Goal: Communication & Community: Answer question/provide support

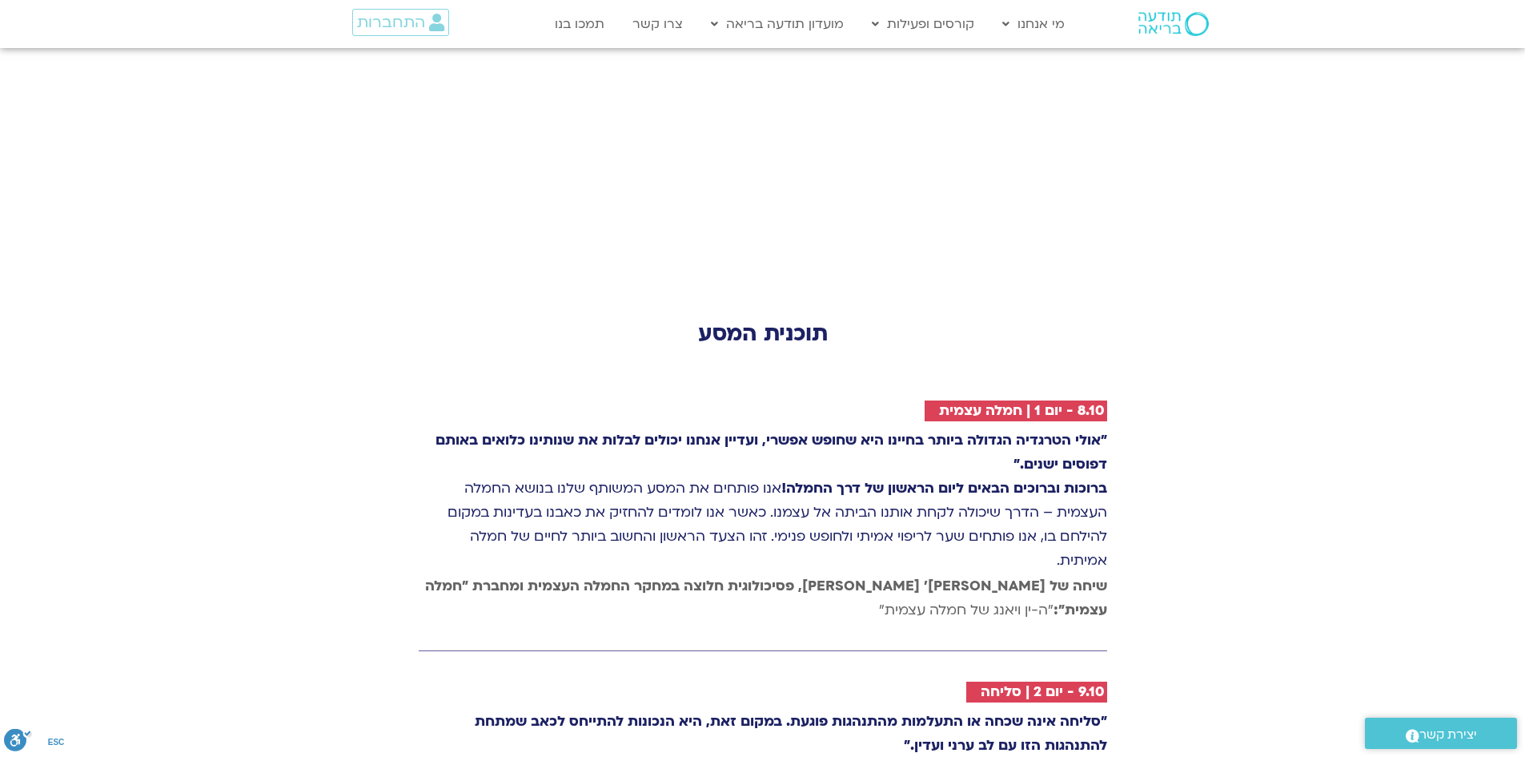
scroll to position [2211, 0]
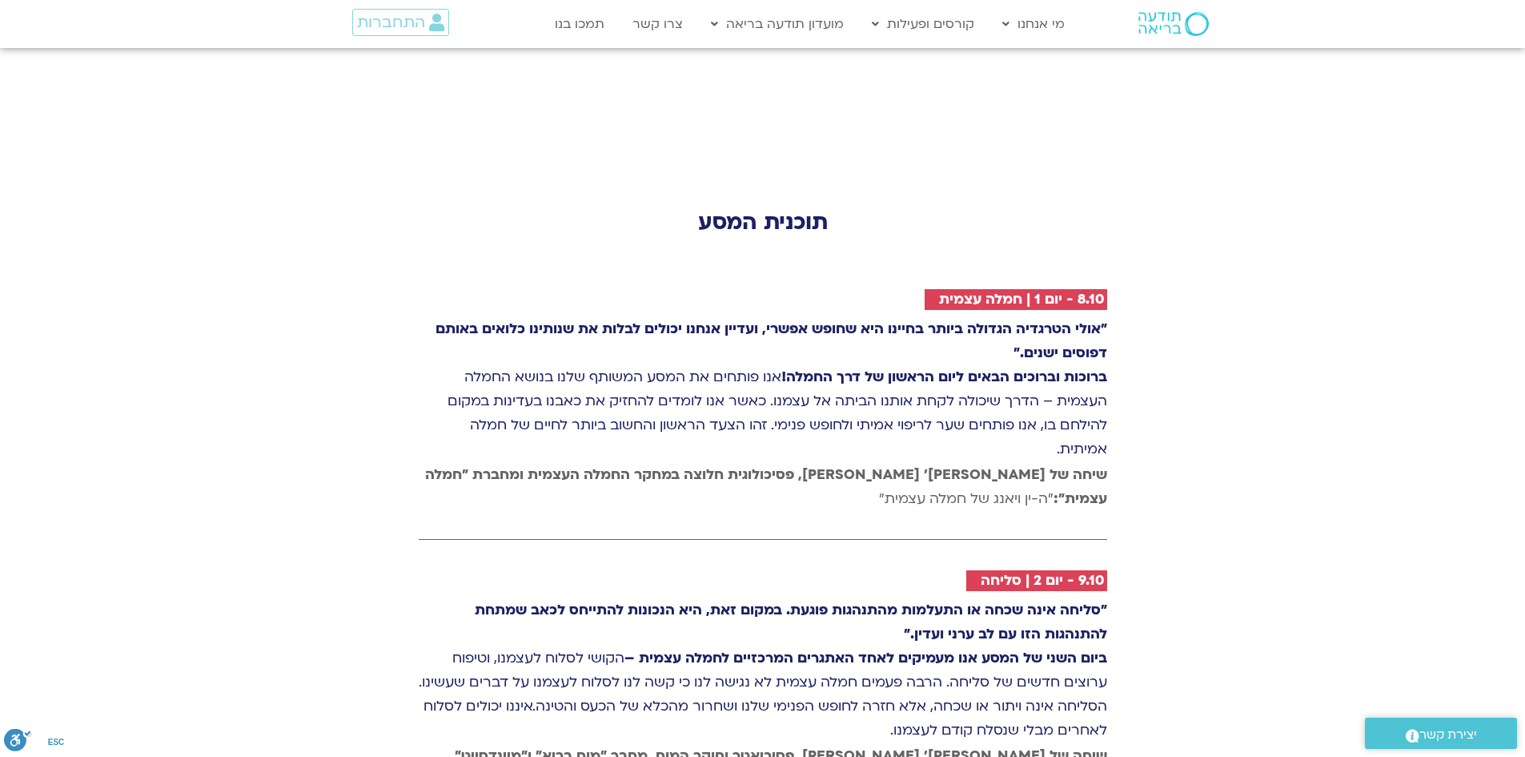
click at [974, 463] on p "שיחה של [PERSON_NAME]׳ [PERSON_NAME], פסיכולוגית חלוצה במחקר החמלה העצמית ומחבר…" at bounding box center [763, 487] width 689 height 48
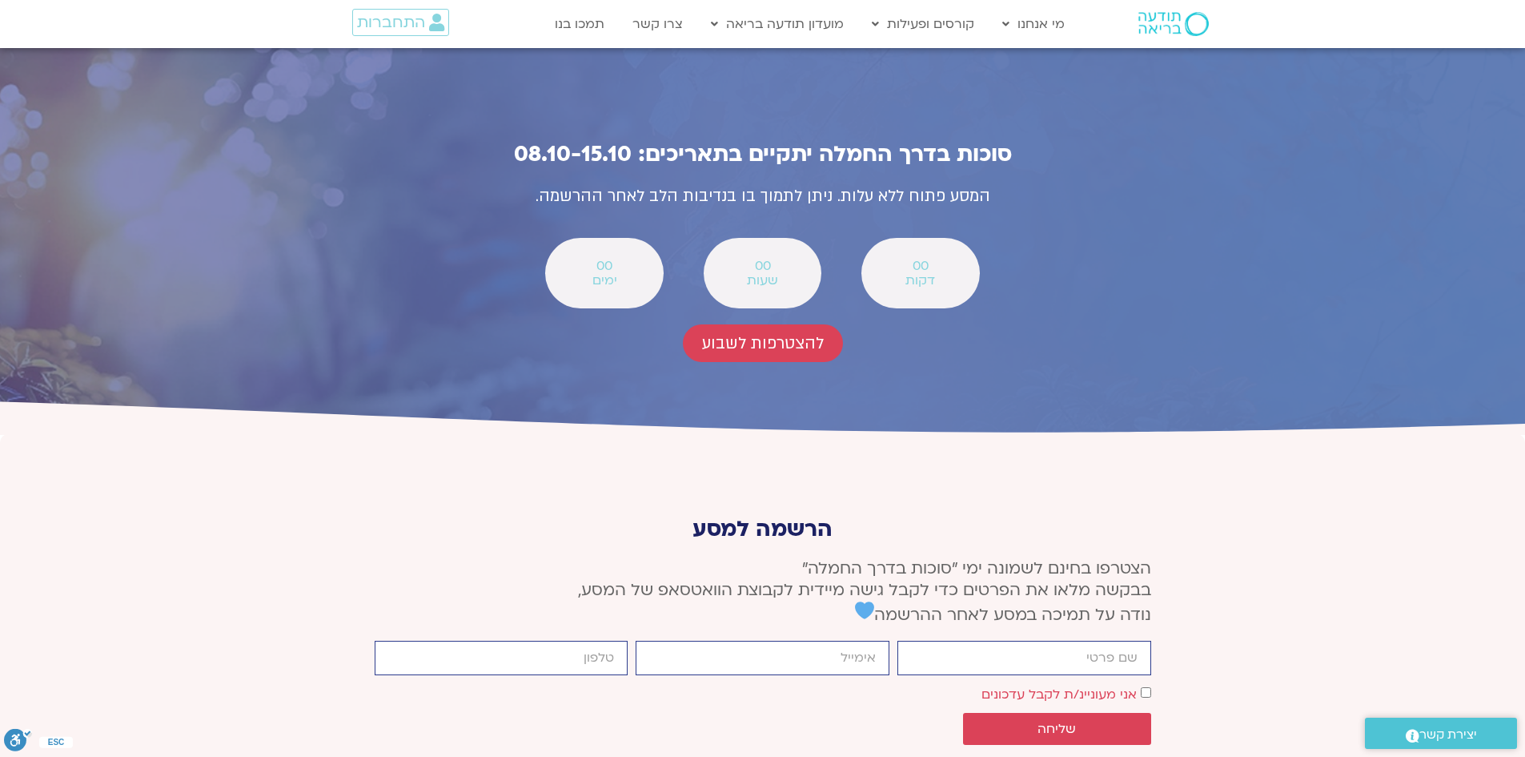
scroll to position [5773, 0]
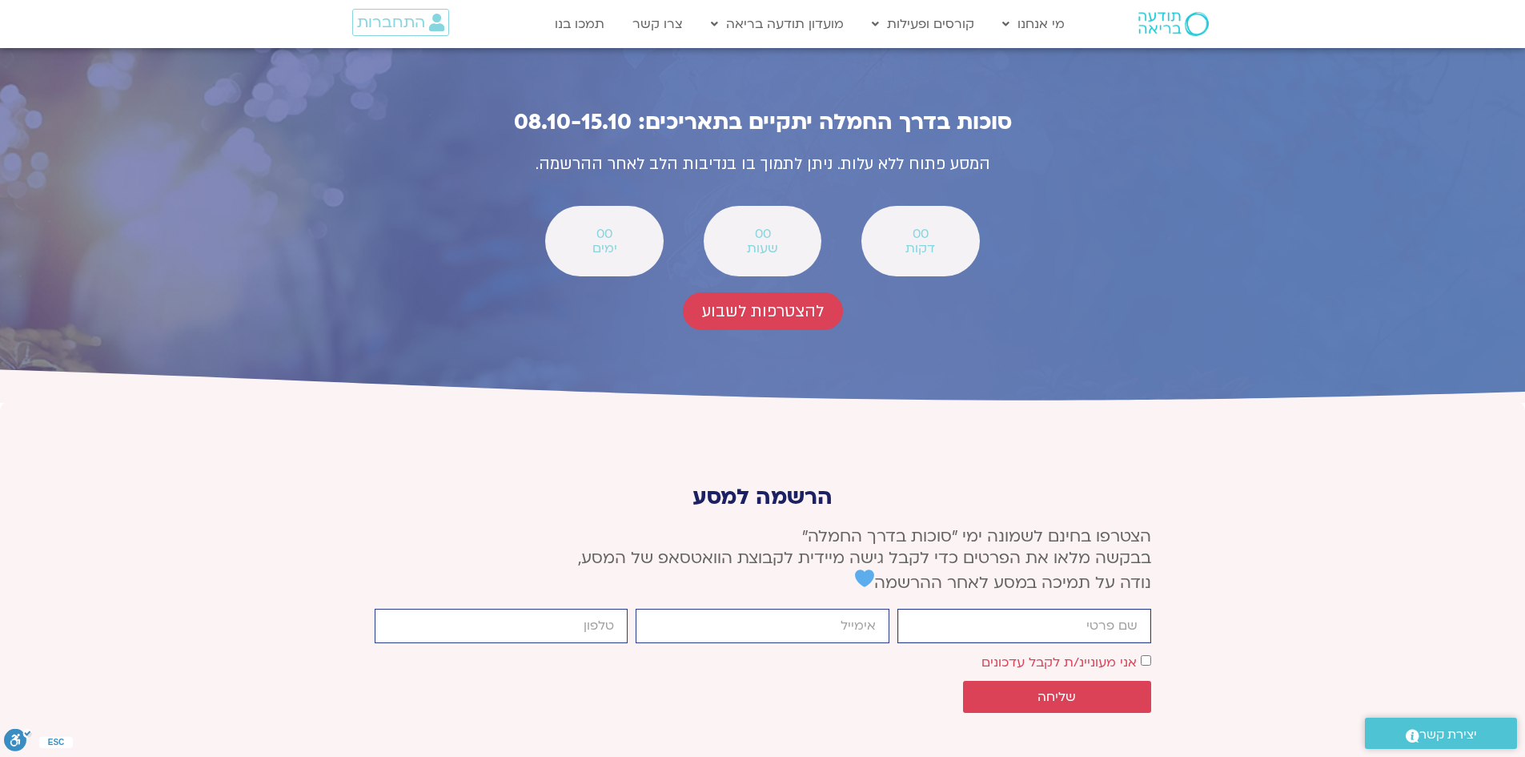
click at [1063, 609] on input "firstname" at bounding box center [1025, 626] width 254 height 34
type input "[PERSON_NAME]"
click at [856, 609] on input "email" at bounding box center [763, 626] width 254 height 34
type input "[EMAIL_ADDRESS][DOMAIN_NAME]"
click at [562, 609] on input "cellphone" at bounding box center [502, 626] width 254 height 34
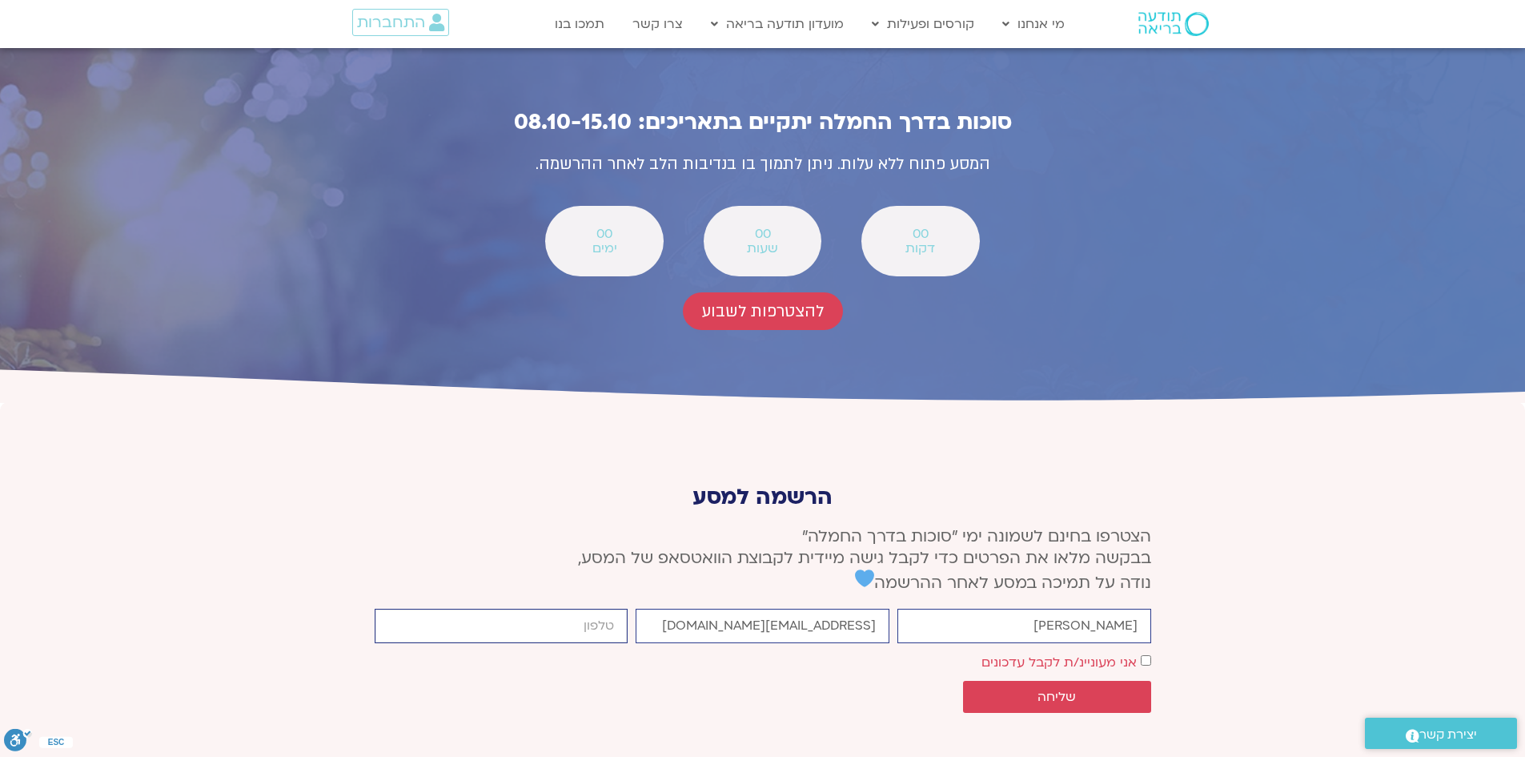
click at [545, 609] on input "cellphone" at bounding box center [502, 626] width 254 height 34
click at [548, 609] on input "cellphone" at bounding box center [502, 626] width 254 height 34
type input "0507359658"
click at [1063, 689] on span "שליחה" at bounding box center [1057, 696] width 38 height 14
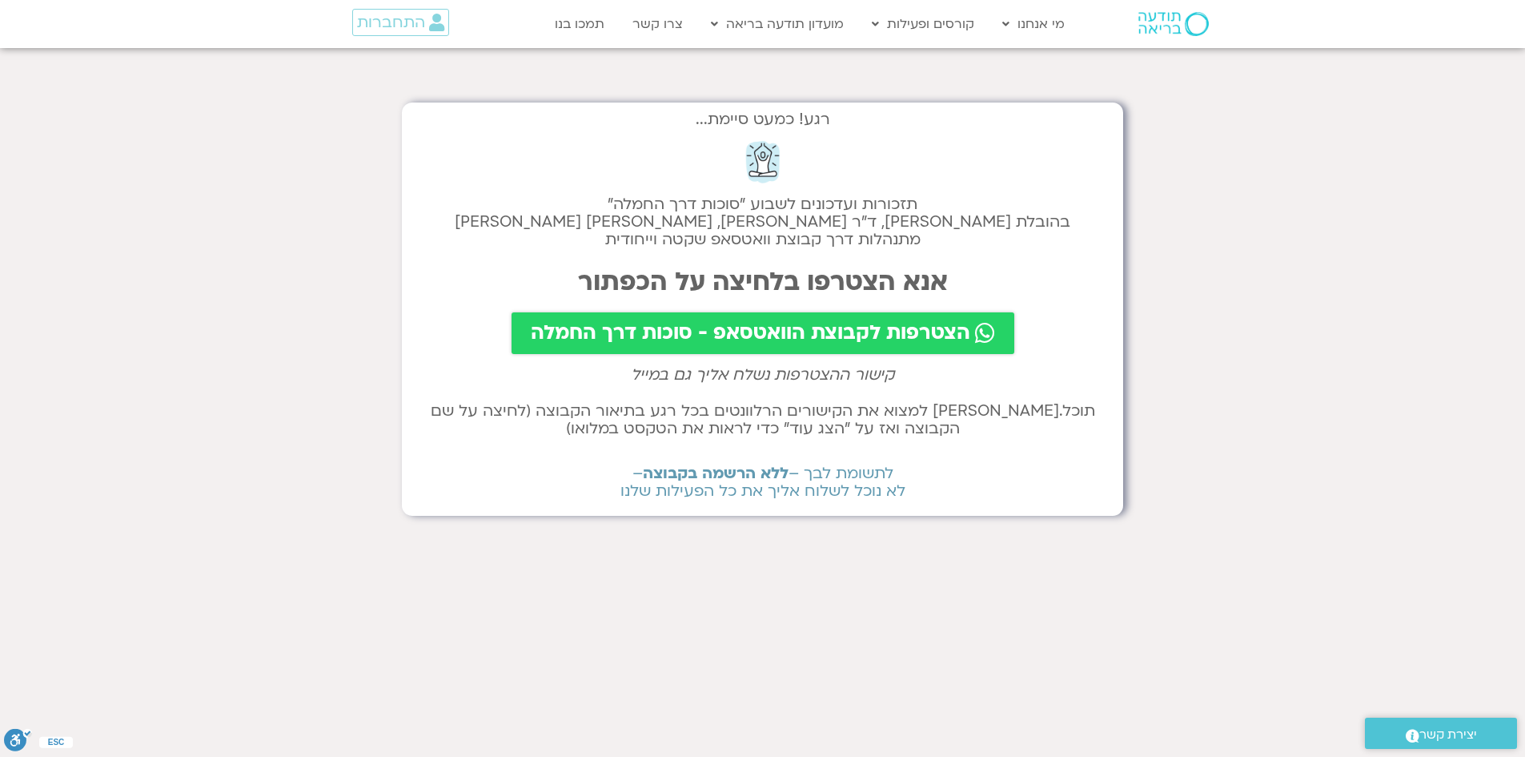
click at [834, 332] on span "הצטרפות לקבוצת הוואטסאפ - סוכות דרך החמלה" at bounding box center [751, 333] width 440 height 22
click at [769, 335] on span "הצטרפות לקבוצת הוואטסאפ - סוכות דרך החמלה" at bounding box center [751, 333] width 440 height 22
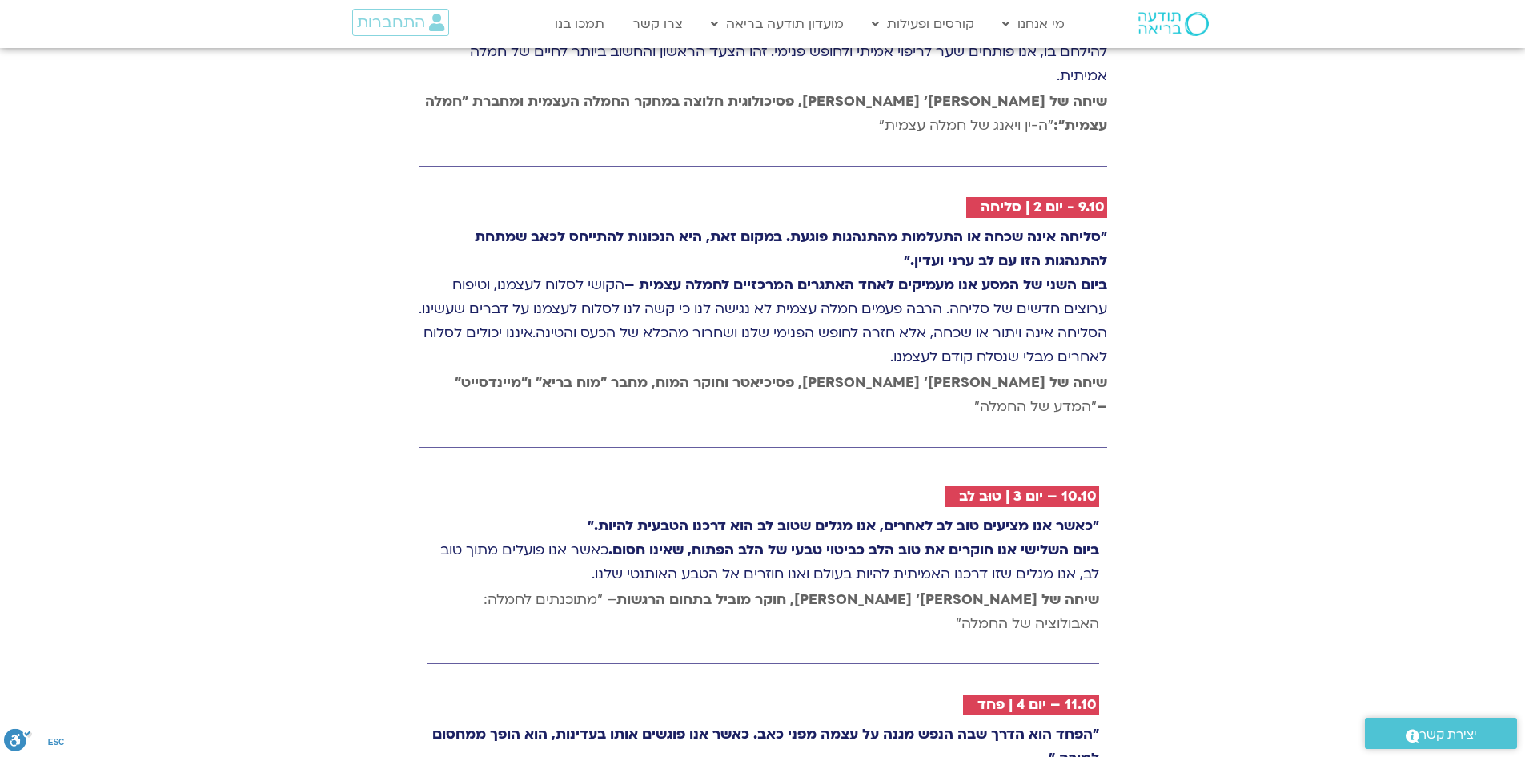
scroll to position [2560, 0]
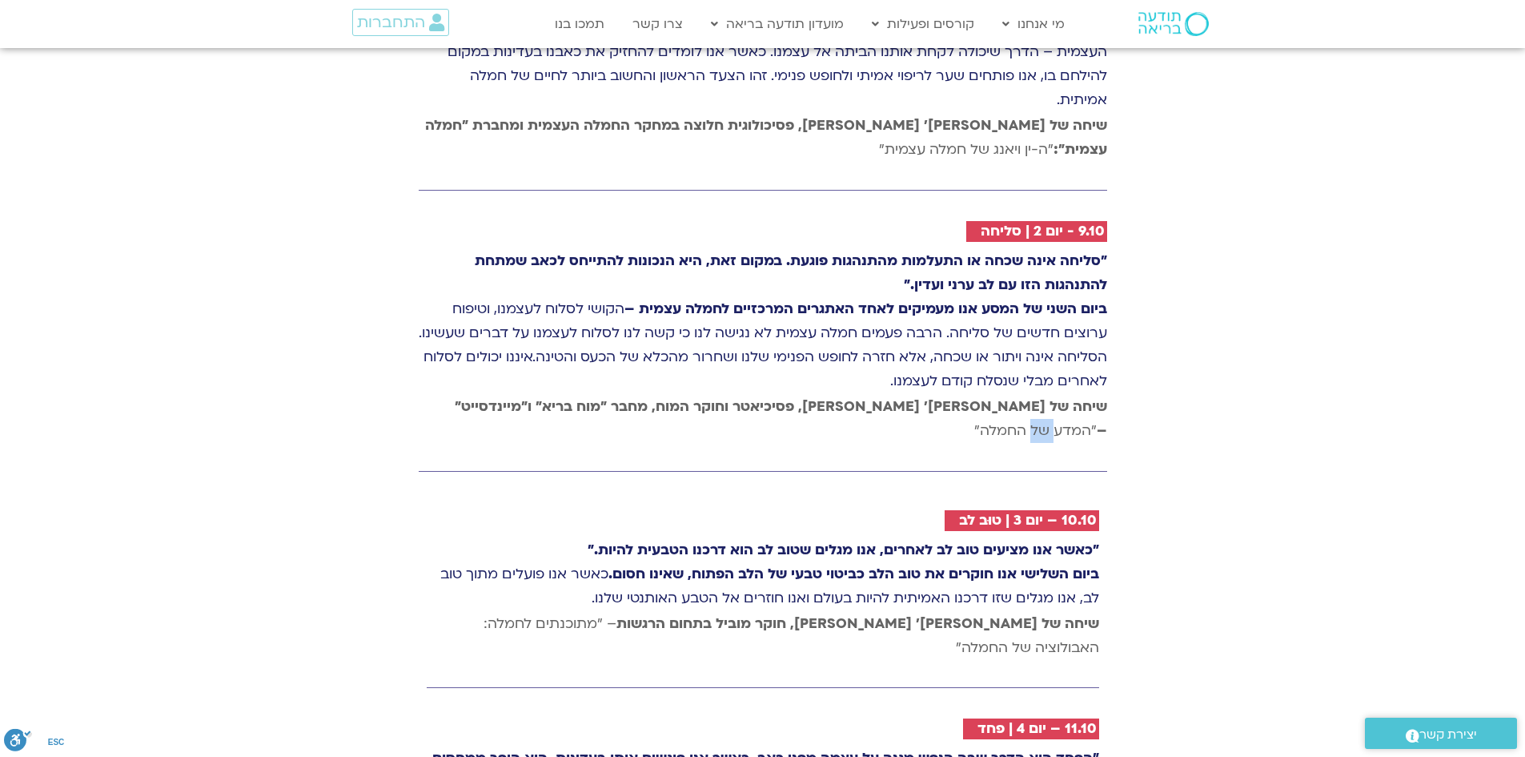
drag, startPoint x: 464, startPoint y: 287, endPoint x: 449, endPoint y: 287, distance: 14.4
click at [455, 397] on span "שיחה של טארה בראך ופרופ׳ דן סיגל, פסיכיאטר וחוקר המוח, מחבר "מוח בריא" ו"מיינדס…" at bounding box center [781, 418] width 653 height 42
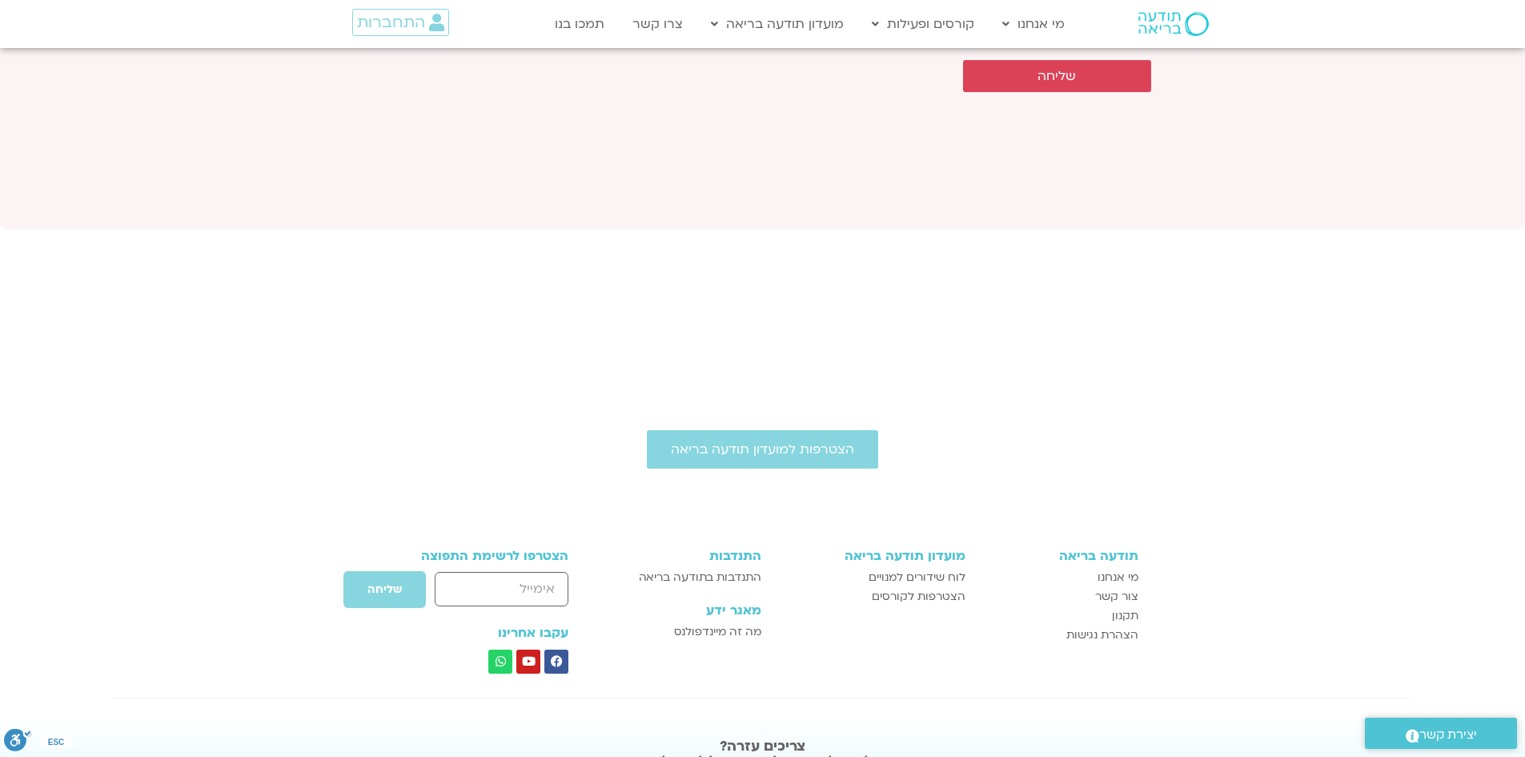
scroll to position [6473, 0]
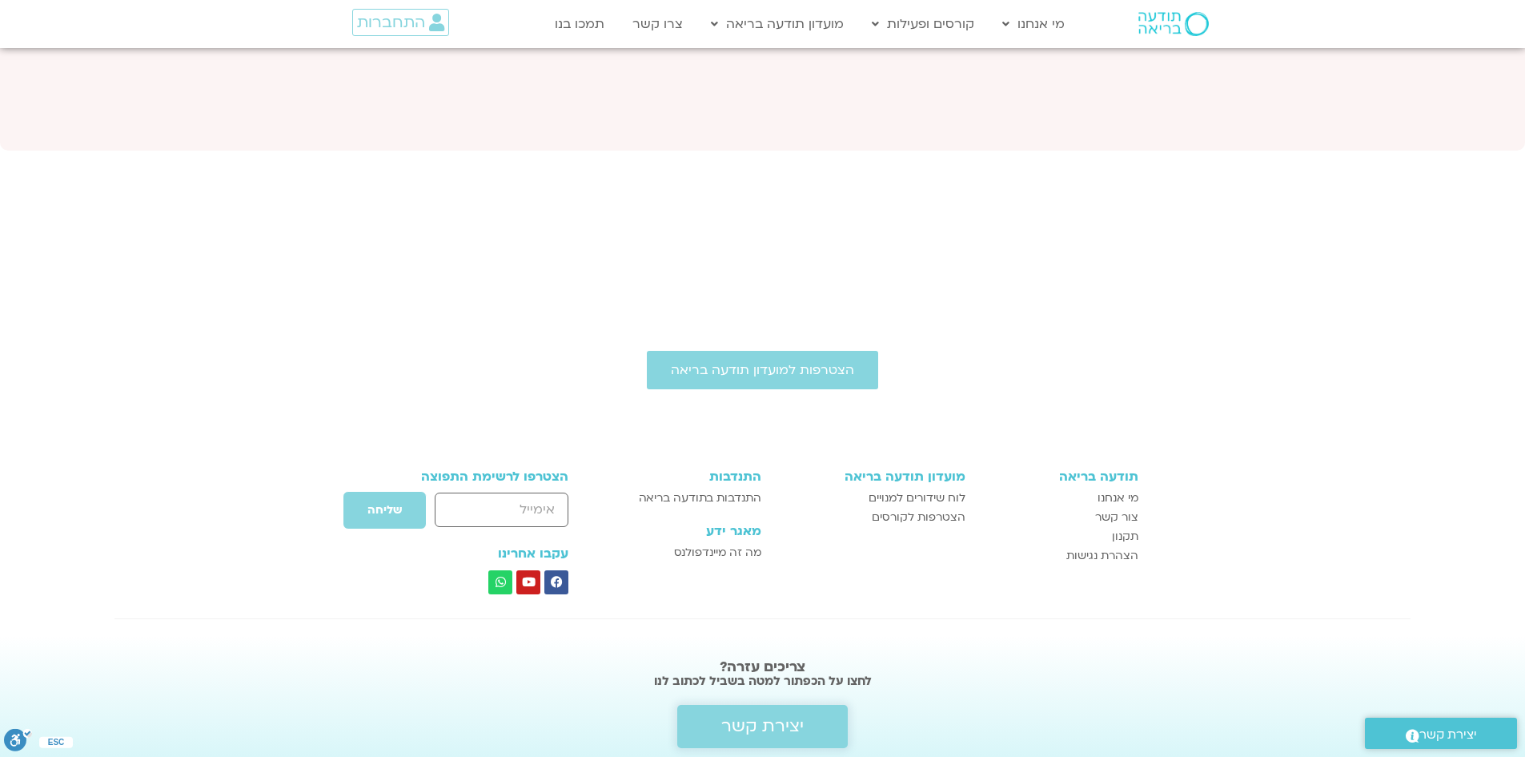
click at [772, 717] on span "יצירת קשר" at bounding box center [762, 726] width 82 height 19
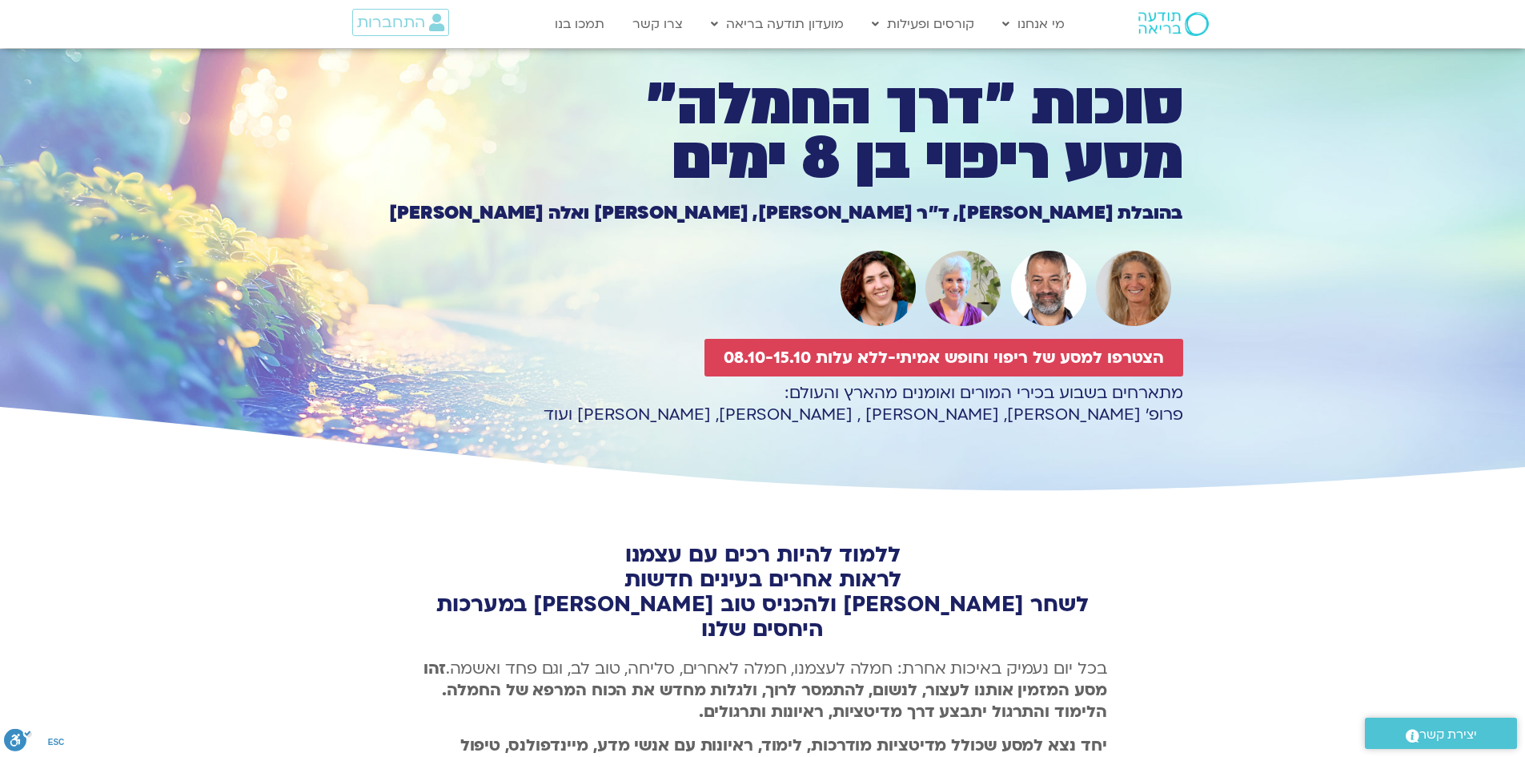
drag, startPoint x: 1349, startPoint y: 368, endPoint x: 1352, endPoint y: 282, distance: 86.5
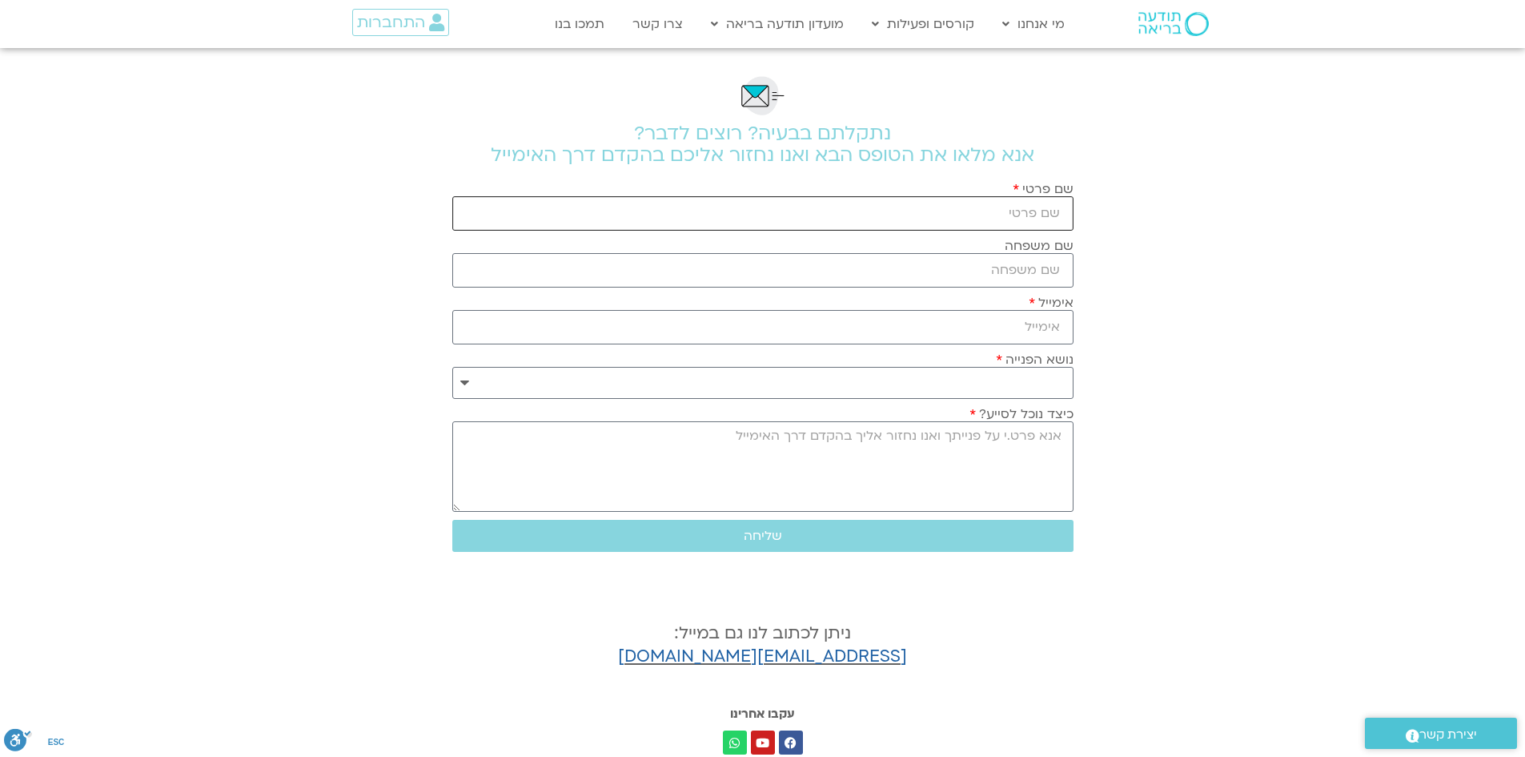
drag, startPoint x: 1010, startPoint y: 209, endPoint x: 1035, endPoint y: 223, distance: 29.0
click at [1024, 219] on input "שם פרטי" at bounding box center [762, 213] width 621 height 34
type input "חני סעדון"
click at [988, 275] on input "שם משפחה" at bounding box center [762, 270] width 621 height 34
type input "סעדון"
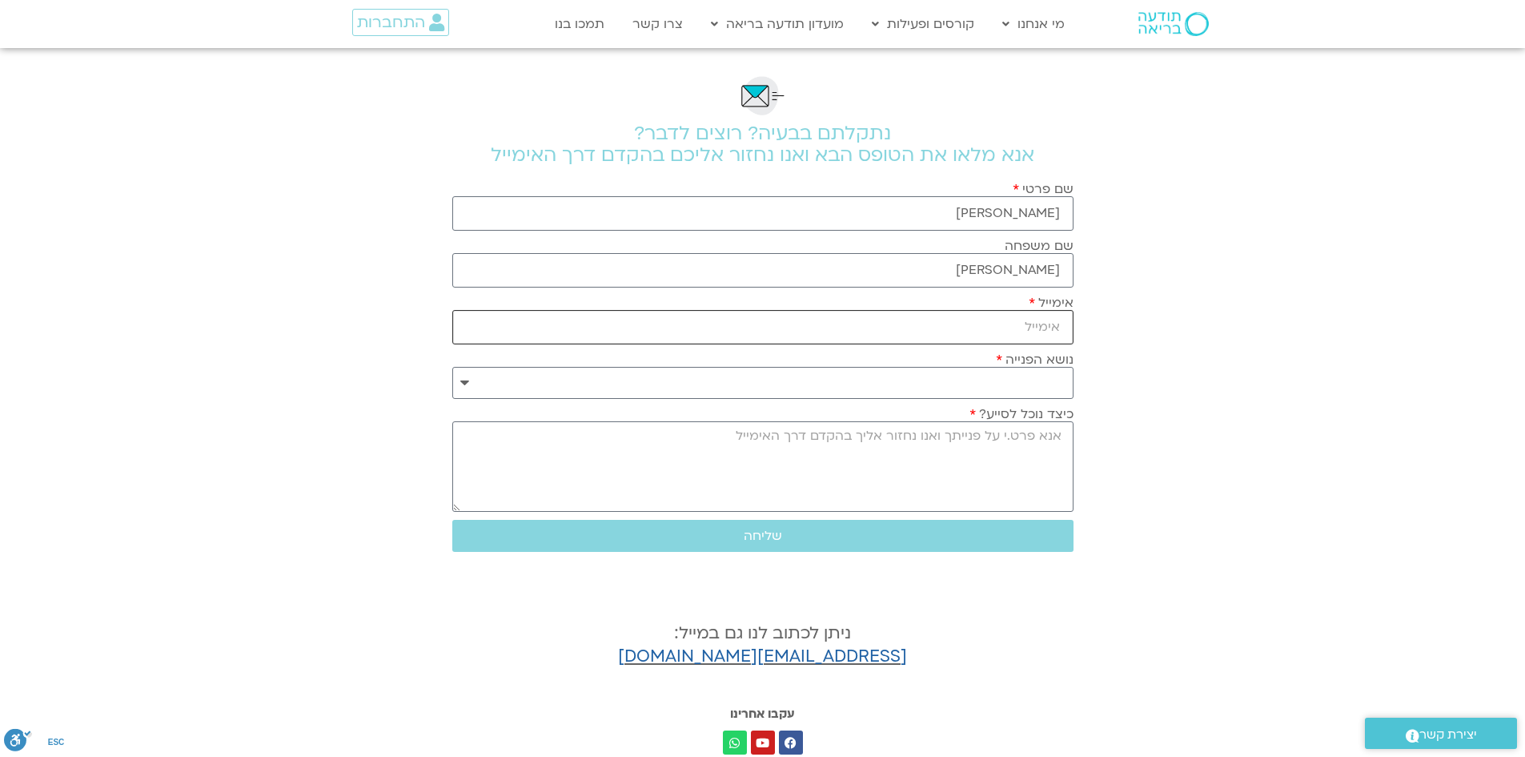
click at [1010, 323] on input "אימייל" at bounding box center [762, 327] width 621 height 34
type input "[EMAIL_ADDRESS][DOMAIN_NAME]"
click at [1021, 379] on select "**********" at bounding box center [762, 383] width 621 height 32
select select "**********"
click at [452, 367] on select "**********" at bounding box center [762, 383] width 621 height 32
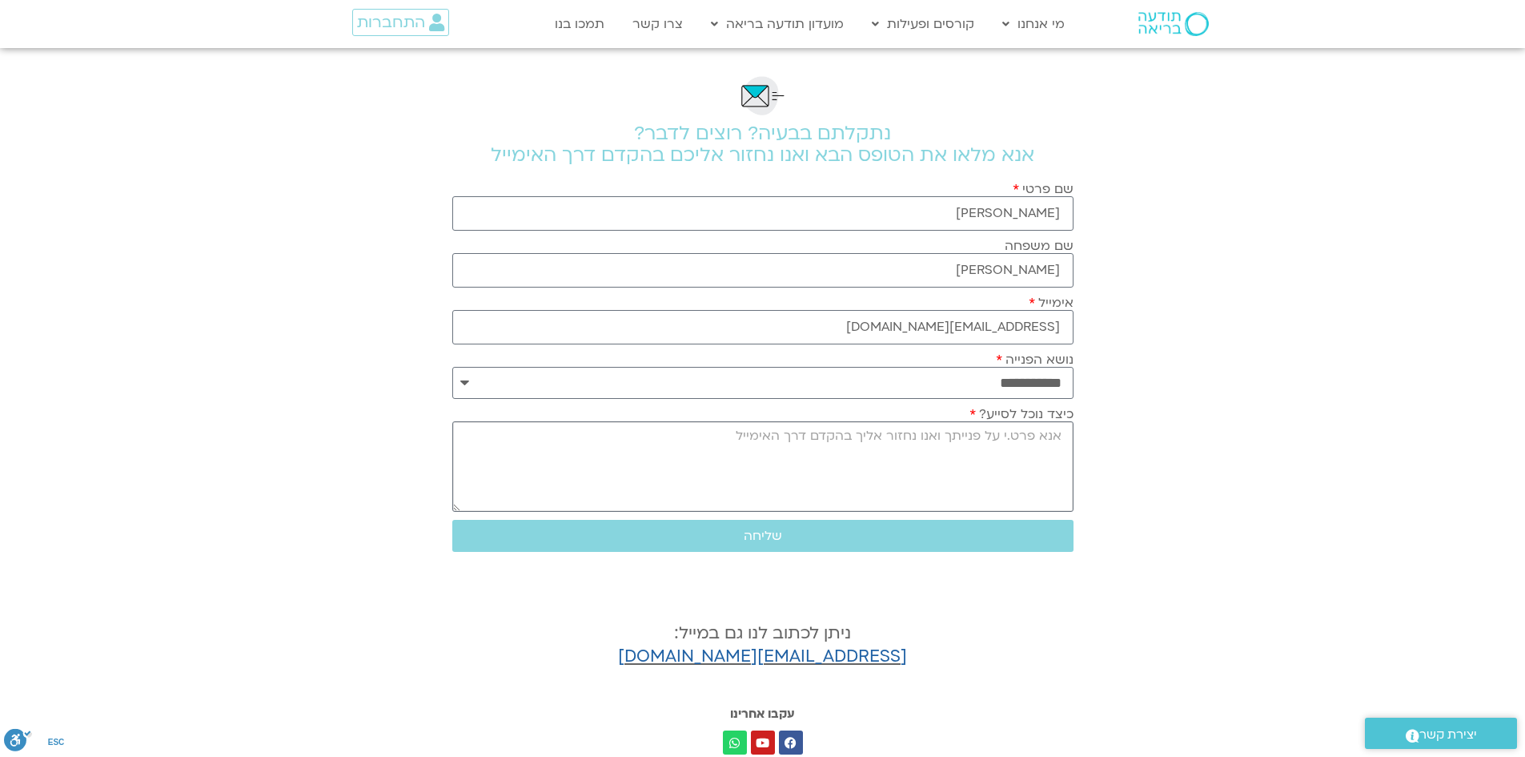
click at [1038, 432] on textarea "כיצד נוכל לסייע?" at bounding box center [762, 466] width 621 height 90
type textarea "נרשמתי לתודעה בריאה של סוכות, אך אני לא רואה את הקישורים לתכנים, שאותם אני רוצה…"
click at [778, 533] on span "שליחה" at bounding box center [763, 536] width 38 height 14
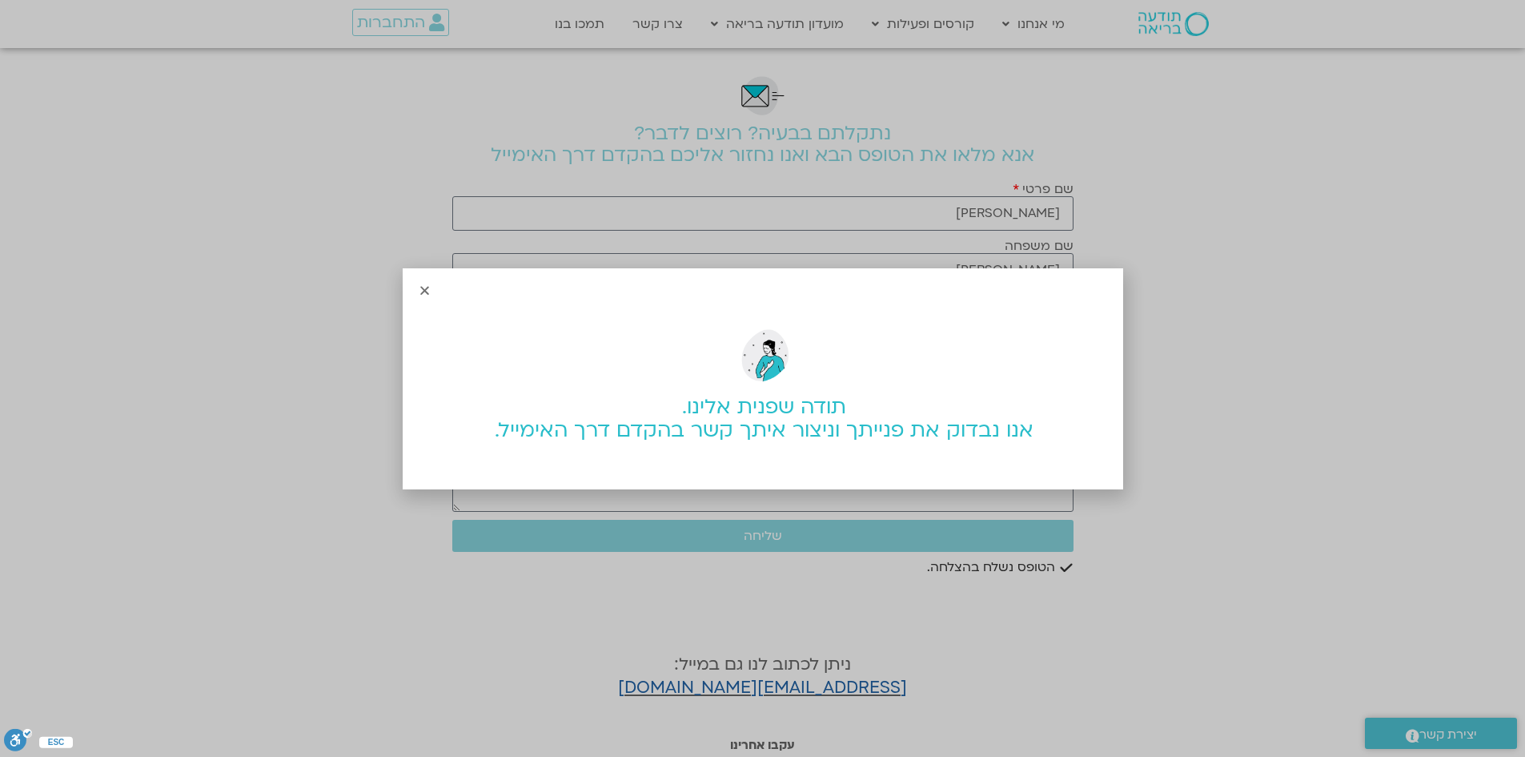
click at [424, 292] on icon "Close" at bounding box center [425, 290] width 12 height 12
